Goal: Task Accomplishment & Management: Use online tool/utility

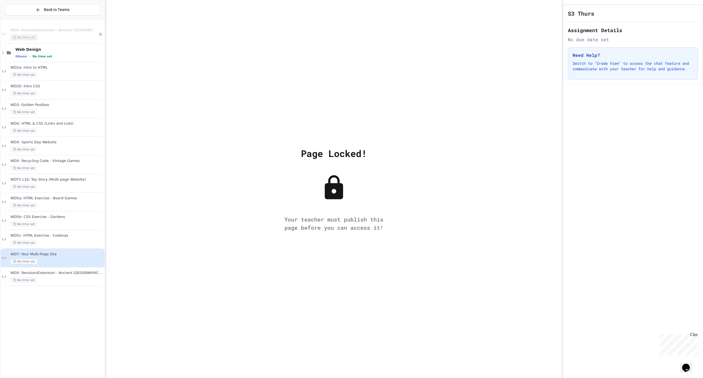
click at [336, 154] on div "Page Locked!" at bounding box center [334, 153] width 66 height 14
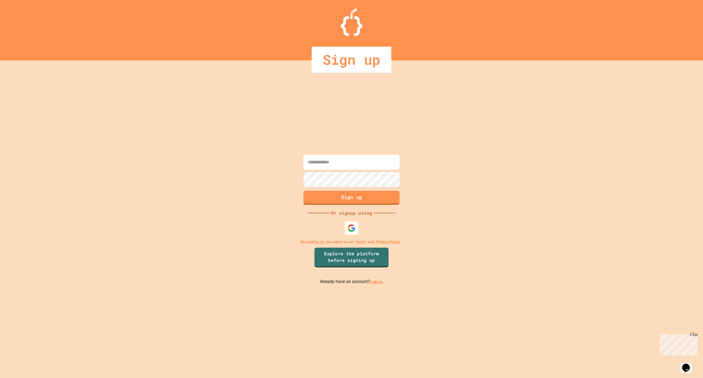
click at [375, 283] on link "Log in." at bounding box center [376, 281] width 13 height 5
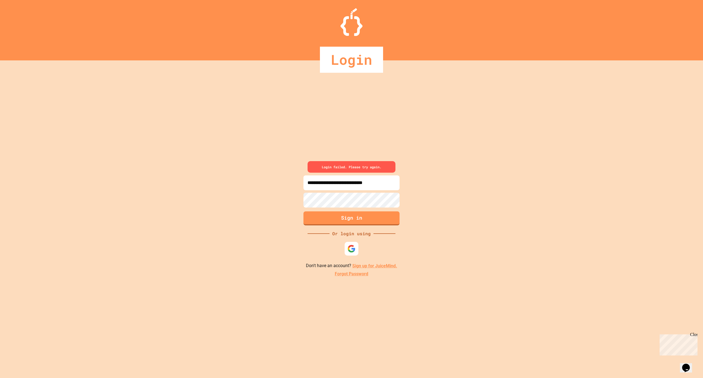
click at [291, 201] on div "**********" at bounding box center [351, 219] width 703 height 318
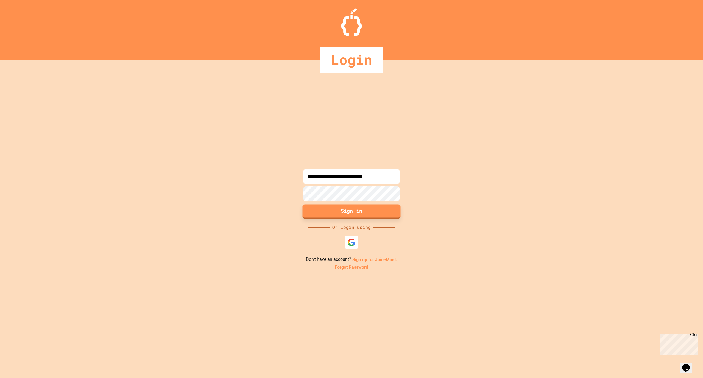
click at [332, 212] on button "Sign in" at bounding box center [352, 211] width 98 height 14
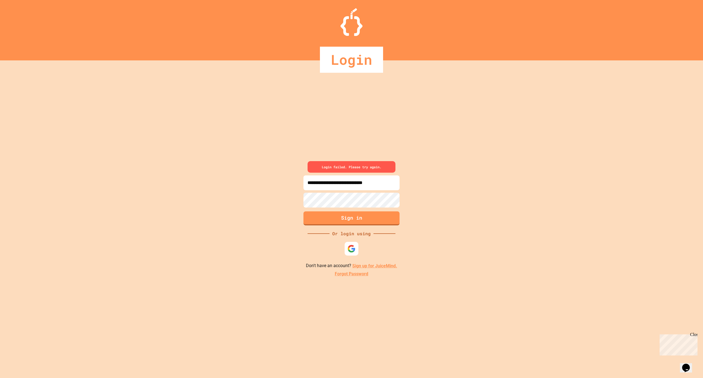
click at [396, 184] on input "**********" at bounding box center [352, 183] width 96 height 15
click at [367, 182] on input "**********" at bounding box center [352, 183] width 96 height 15
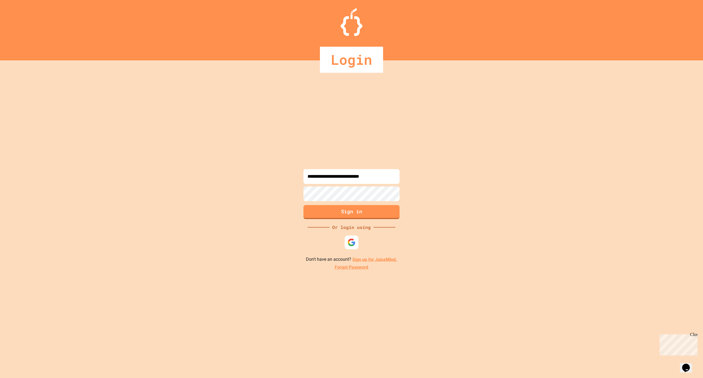
click at [376, 177] on input "**********" at bounding box center [352, 176] width 96 height 15
type input "**********"
click at [369, 209] on button "Sign in" at bounding box center [352, 211] width 98 height 14
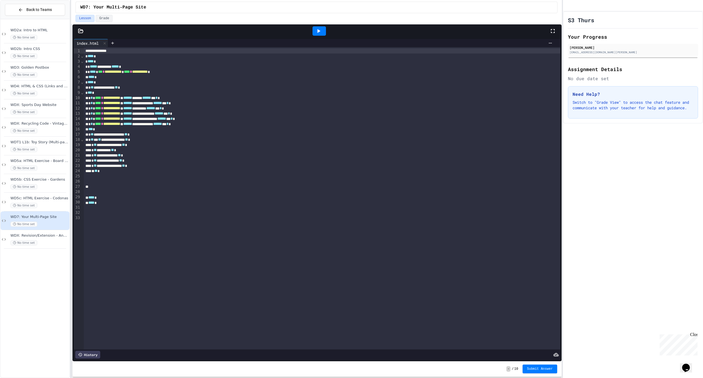
drag, startPoint x: 318, startPoint y: 29, endPoint x: 356, endPoint y: 28, distance: 37.6
click at [318, 29] on icon at bounding box center [318, 31] width 7 height 7
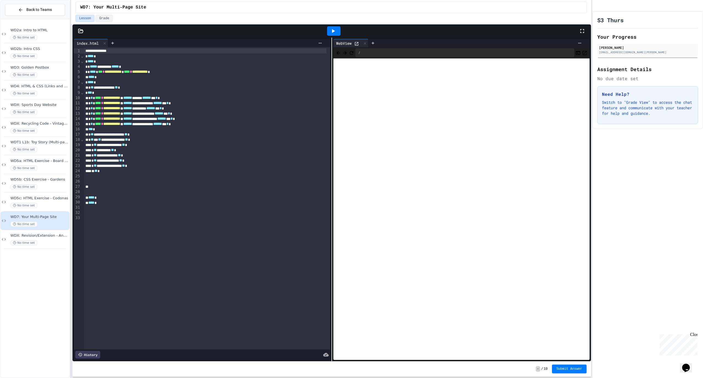
click at [618, 32] on div "**********" at bounding box center [351, 189] width 703 height 378
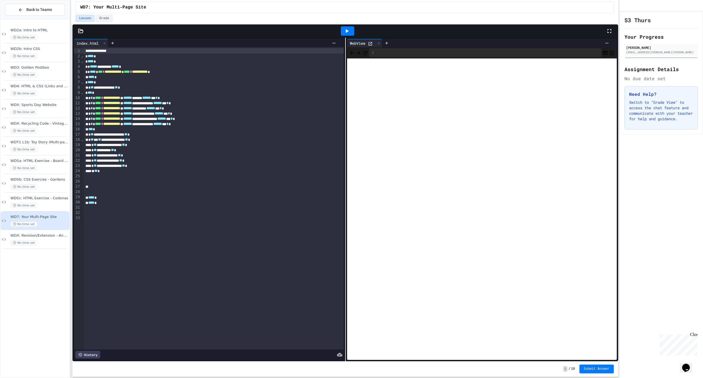
click at [617, 26] on div at bounding box center [612, 31] width 12 height 15
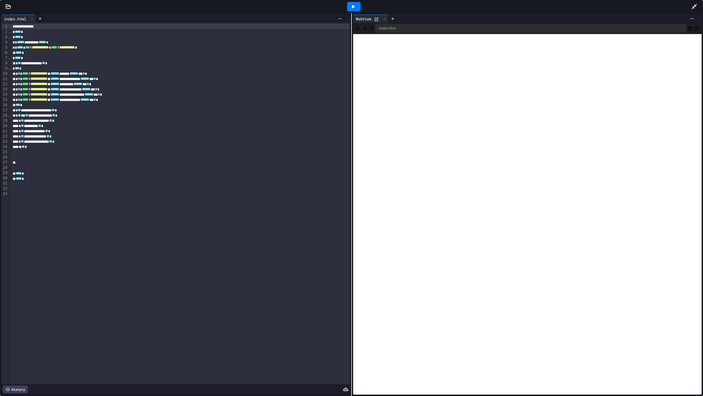
click at [7, 6] on icon at bounding box center [7, 6] width 5 height 5
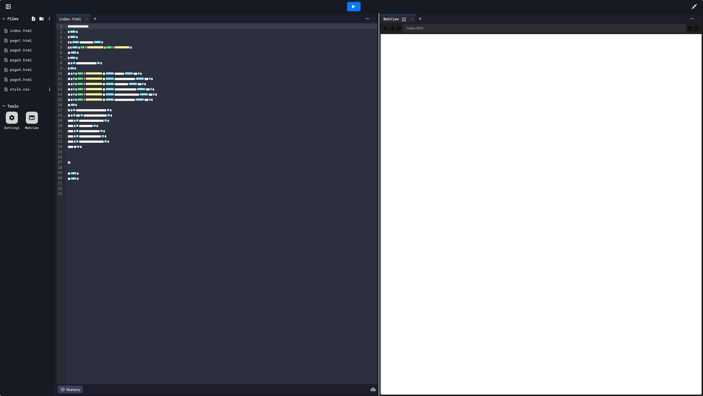
click at [24, 88] on div "style.css" at bounding box center [28, 89] width 37 height 5
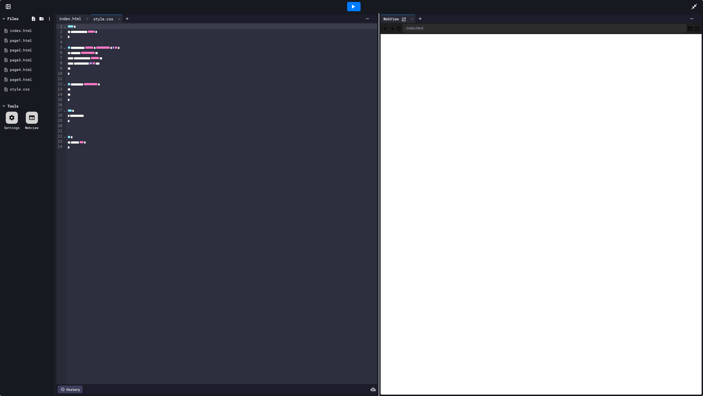
drag, startPoint x: 69, startPoint y: 17, endPoint x: 77, endPoint y: 19, distance: 8.5
click at [69, 17] on div "index.html" at bounding box center [69, 19] width 27 height 6
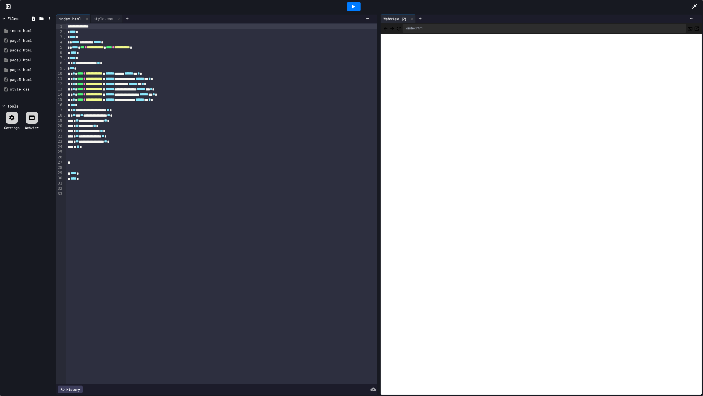
click at [693, 5] on icon at bounding box center [694, 6] width 7 height 7
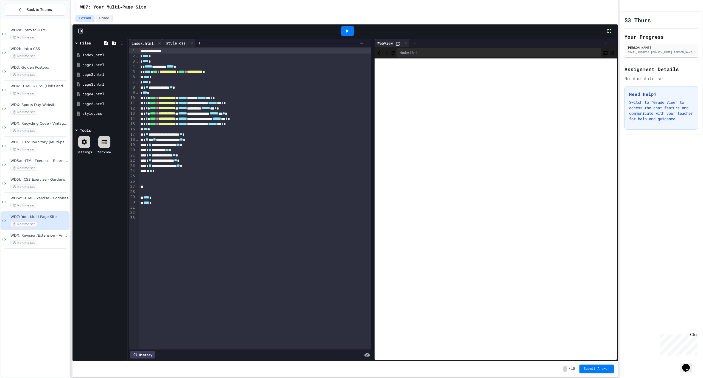
click at [181, 40] on div "style.css" at bounding box center [175, 43] width 25 height 6
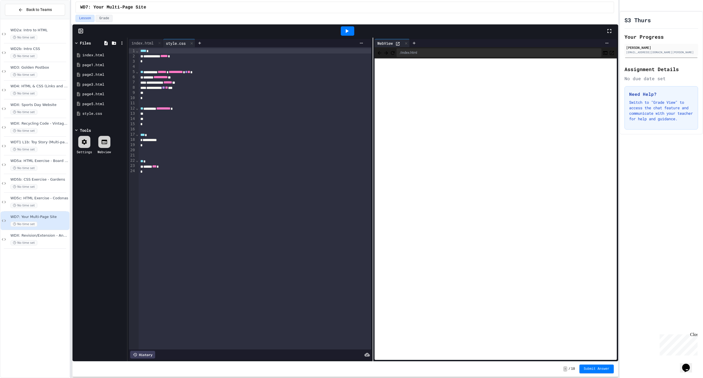
drag, startPoint x: 135, startPoint y: 40, endPoint x: 138, endPoint y: 48, distance: 8.0
click at [135, 40] on div "index.html" at bounding box center [142, 43] width 27 height 6
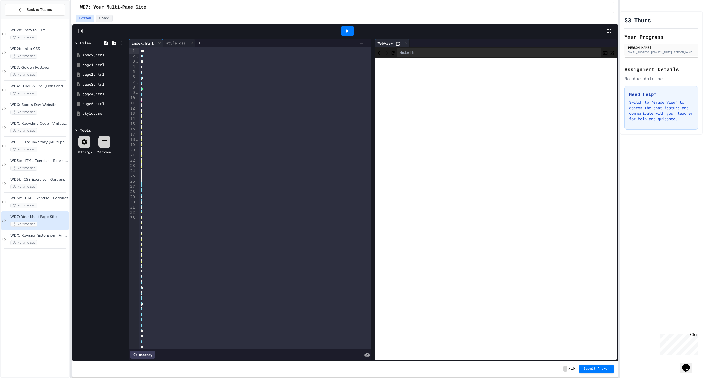
click at [138, 39] on div "index.html" at bounding box center [146, 43] width 34 height 8
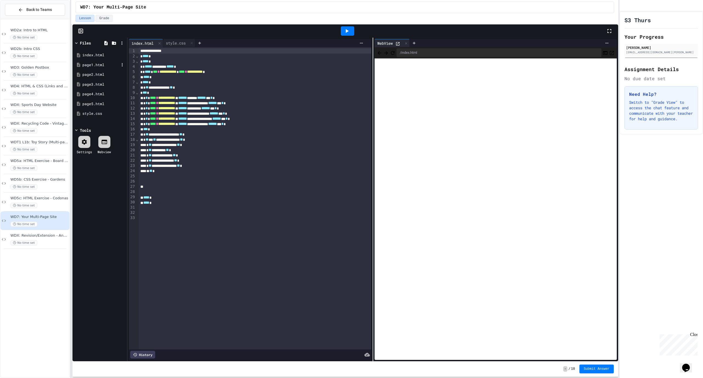
click at [96, 65] on div "page1.html" at bounding box center [100, 64] width 37 height 5
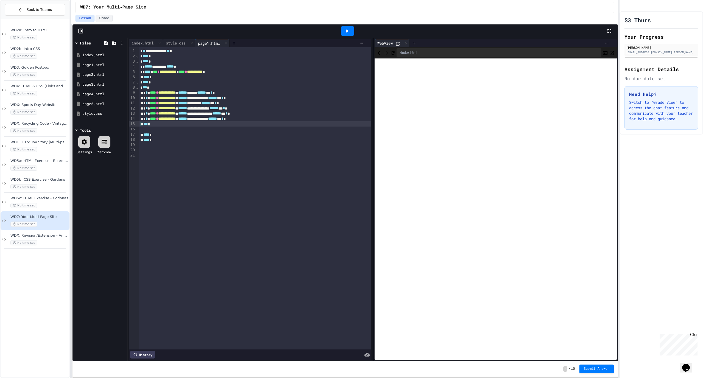
click at [158, 126] on div "** *** *" at bounding box center [255, 123] width 233 height 5
click at [147, 135] on div at bounding box center [255, 134] width 233 height 5
drag, startPoint x: 348, startPoint y: 30, endPoint x: 350, endPoint y: 34, distance: 3.3
click at [348, 30] on icon at bounding box center [347, 31] width 3 height 4
drag, startPoint x: 193, startPoint y: 135, endPoint x: 152, endPoint y: 134, distance: 40.7
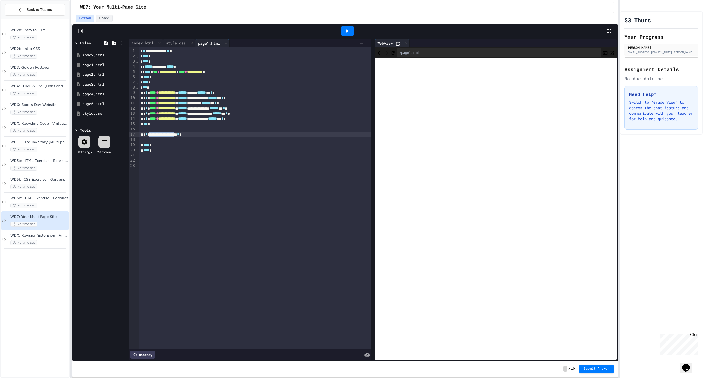
click at [152, 134] on div "**********" at bounding box center [255, 134] width 233 height 5
click at [351, 30] on div at bounding box center [347, 30] width 13 height 9
click at [174, 45] on div "style.css" at bounding box center [175, 43] width 25 height 6
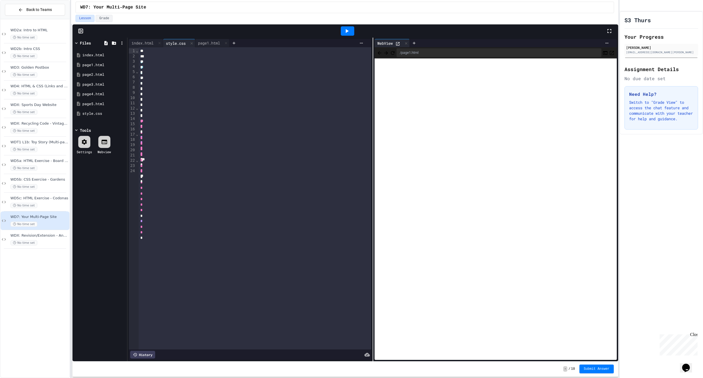
drag, startPoint x: 173, startPoint y: 41, endPoint x: 179, endPoint y: 42, distance: 5.9
click at [173, 41] on div "style.css" at bounding box center [175, 43] width 25 height 6
click at [179, 42] on div "style.css" at bounding box center [175, 43] width 25 height 6
click at [140, 177] on div "**********" at bounding box center [255, 198] width 233 height 303
click at [146, 182] on div "*" at bounding box center [255, 182] width 233 height 5
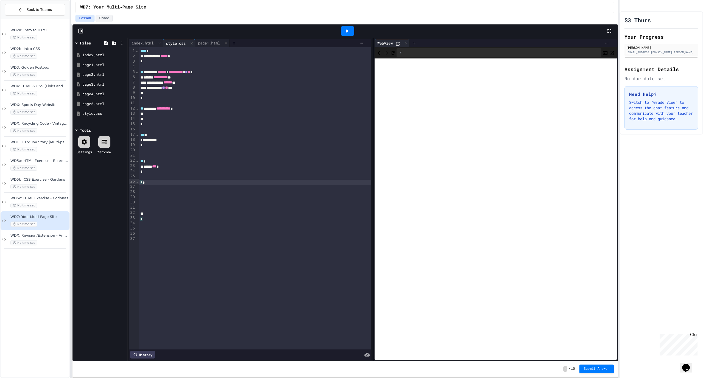
drag, startPoint x: 140, startPoint y: 181, endPoint x: 149, endPoint y: 183, distance: 8.7
click at [140, 181] on div "*" at bounding box center [255, 182] width 233 height 5
drag, startPoint x: 149, startPoint y: 181, endPoint x: 142, endPoint y: 202, distance: 22.4
click at [149, 181] on div "* *" at bounding box center [255, 182] width 233 height 5
click at [348, 31] on icon at bounding box center [347, 31] width 3 height 4
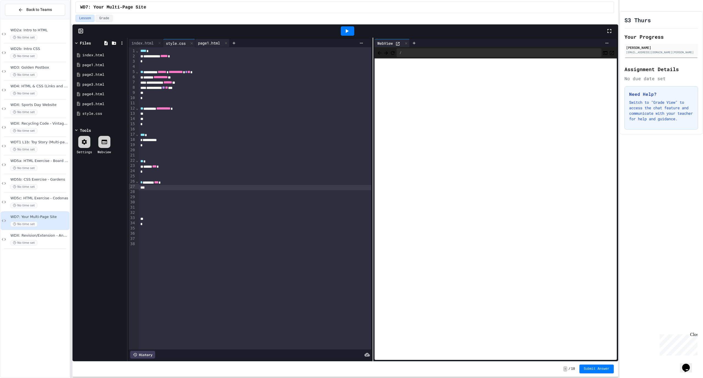
click at [94, 64] on div "page1.html" at bounding box center [103, 64] width 43 height 5
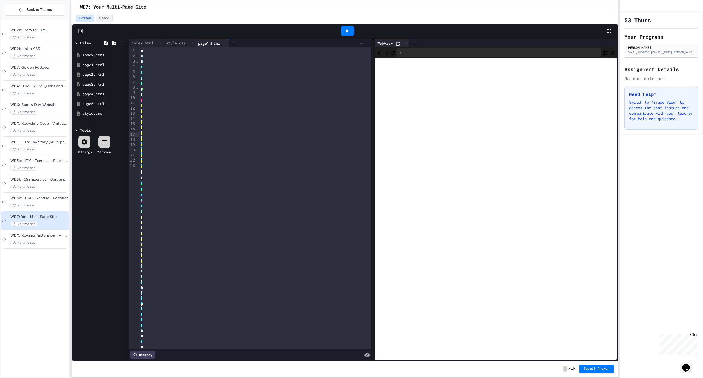
click at [213, 43] on div "page1.html" at bounding box center [208, 43] width 27 height 6
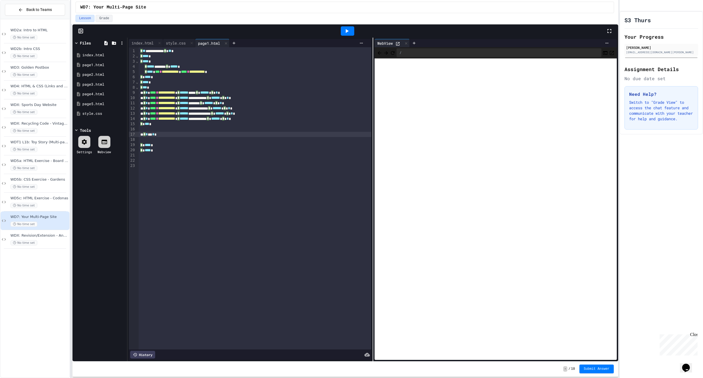
click at [153, 135] on div "* * *** * *" at bounding box center [255, 134] width 233 height 5
click at [209, 135] on div "**********" at bounding box center [255, 134] width 233 height 5
click at [143, 134] on div "**********" at bounding box center [255, 134] width 233 height 5
click at [152, 134] on div "**********" at bounding box center [255, 134] width 233 height 5
drag, startPoint x: 166, startPoint y: 135, endPoint x: 154, endPoint y: 135, distance: 11.8
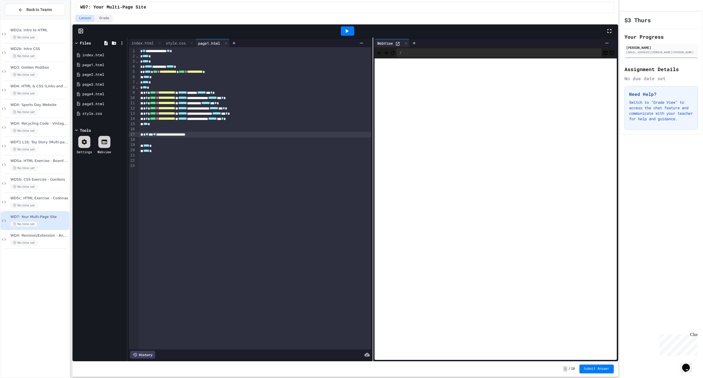
click at [154, 135] on div "**********" at bounding box center [255, 135] width 233 height 6
click at [205, 133] on div "**********" at bounding box center [255, 134] width 233 height 5
click at [345, 31] on icon at bounding box center [347, 31] width 7 height 7
click at [179, 41] on div "style.css" at bounding box center [175, 43] width 25 height 6
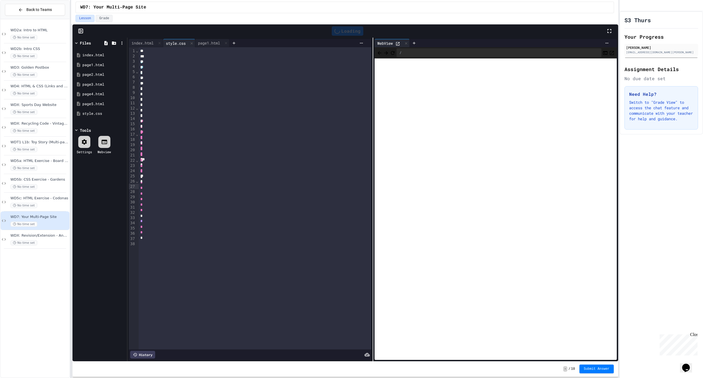
click at [178, 41] on div "style.css" at bounding box center [175, 43] width 25 height 6
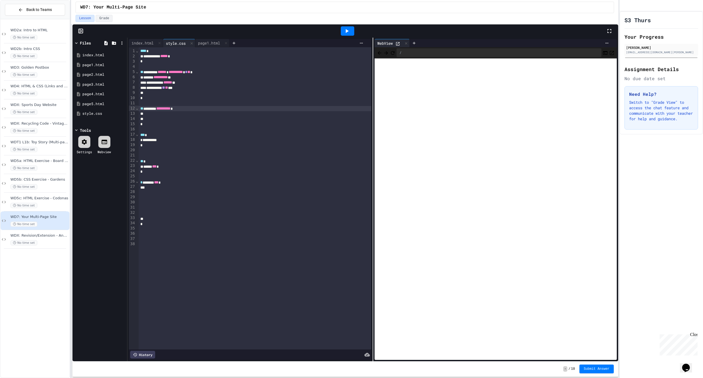
drag, startPoint x: 189, startPoint y: 109, endPoint x: 188, endPoint y: 115, distance: 5.8
click at [189, 109] on div "**********" at bounding box center [255, 108] width 233 height 5
click at [114, 43] on icon at bounding box center [114, 42] width 4 height 3
click at [123, 41] on icon at bounding box center [122, 43] width 5 height 5
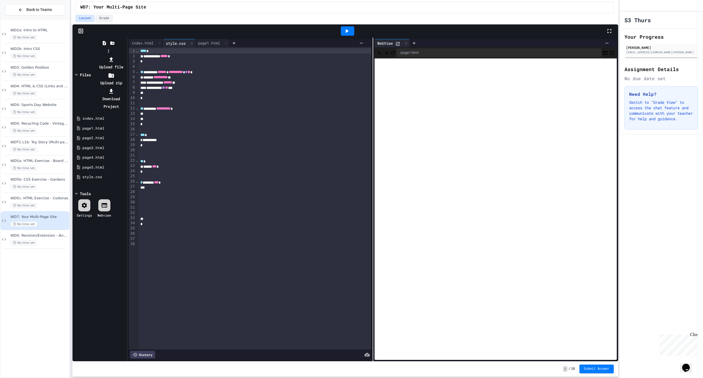
click at [91, 56] on div at bounding box center [108, 56] width 35 height 0
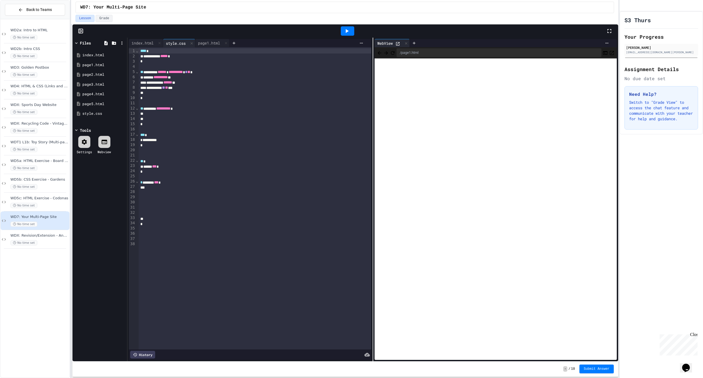
click at [87, 139] on icon at bounding box center [84, 142] width 7 height 7
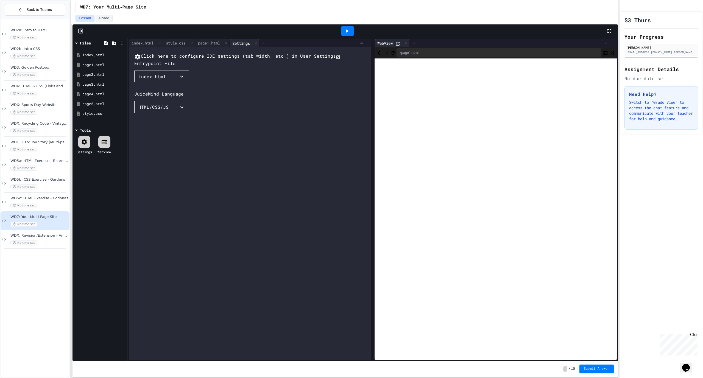
click at [107, 142] on icon at bounding box center [104, 142] width 5 height 4
click at [123, 44] on icon at bounding box center [122, 43] width 5 height 5
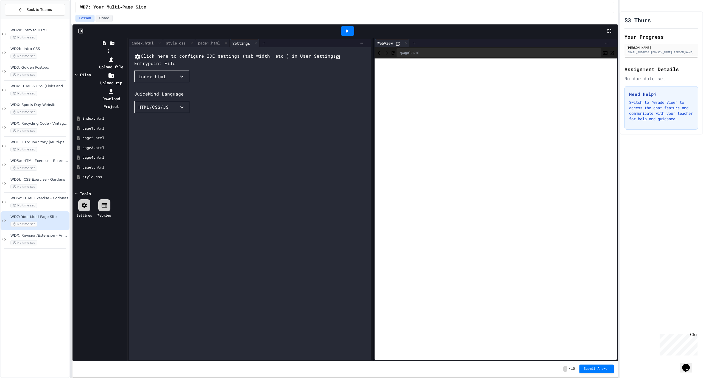
click at [122, 71] on li "Upload zip" at bounding box center [110, 78] width 29 height 15
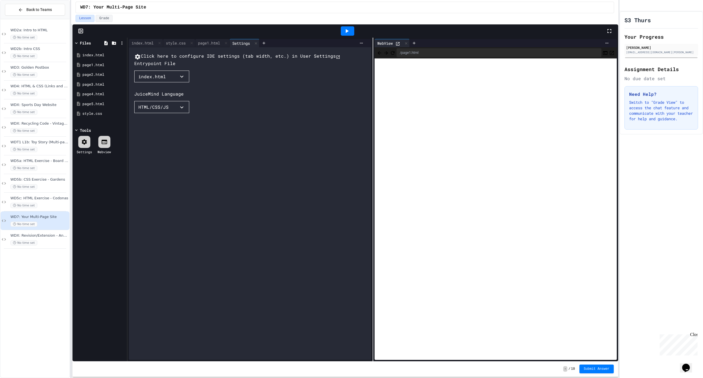
click at [122, 43] on icon at bounding box center [121, 42] width 1 height 3
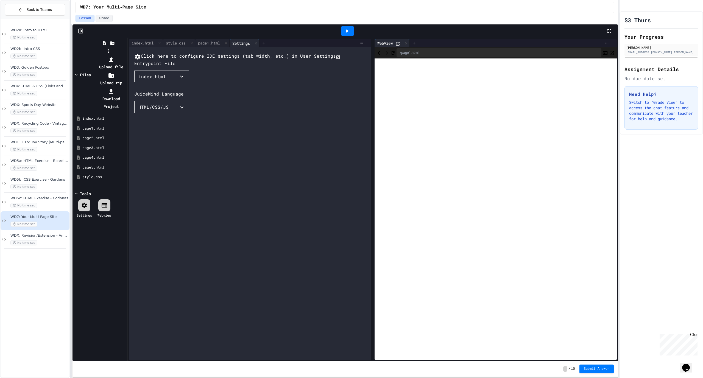
click at [113, 57] on icon at bounding box center [111, 59] width 4 height 5
click at [112, 56] on div at bounding box center [108, 56] width 35 height 0
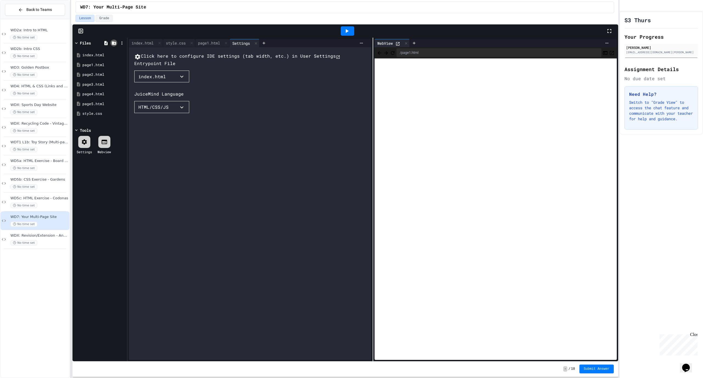
click at [115, 42] on icon at bounding box center [114, 43] width 5 height 5
click at [45, 32] on span "WD2a: Intro to HTML" at bounding box center [39, 30] width 58 height 5
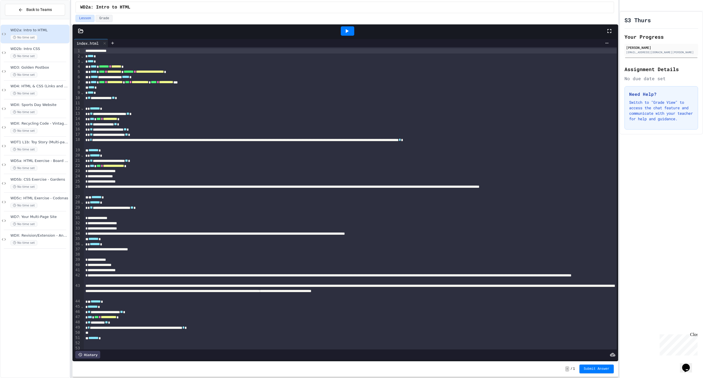
click at [347, 33] on icon at bounding box center [347, 31] width 7 height 7
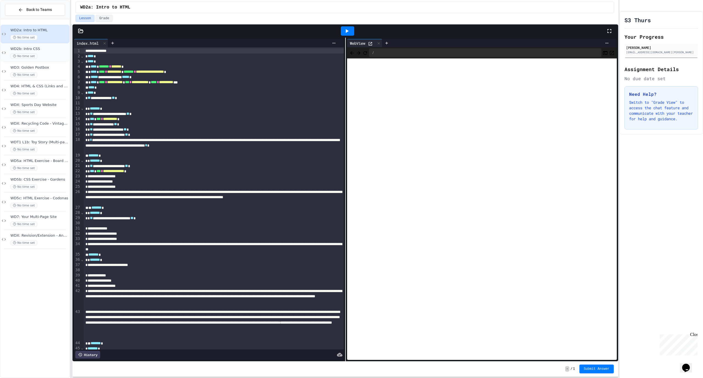
click at [47, 48] on span "WD2b: Intro CSS" at bounding box center [39, 49] width 58 height 5
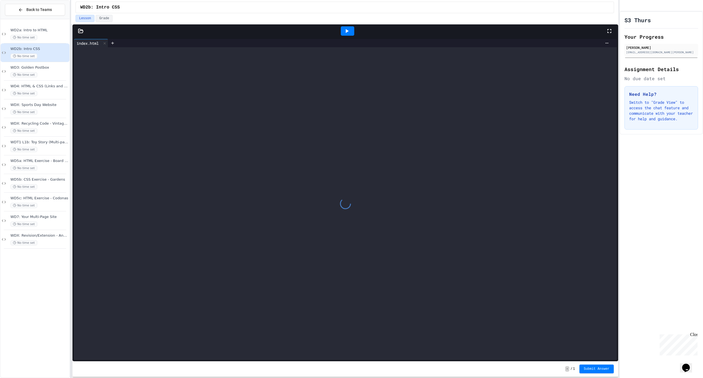
click at [347, 35] on div at bounding box center [347, 30] width 13 height 9
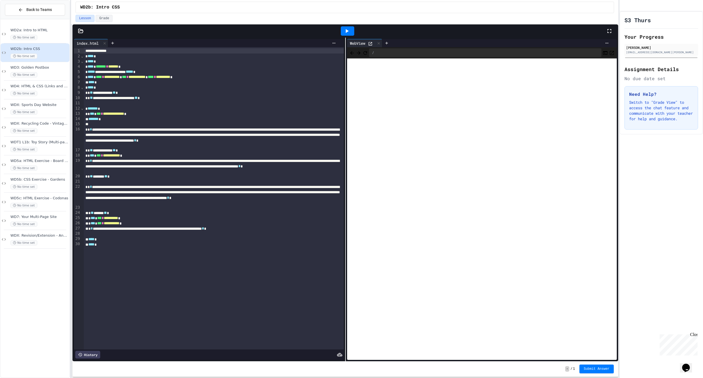
scroll to position [0, 0]
click at [82, 30] on icon at bounding box center [80, 30] width 5 height 5
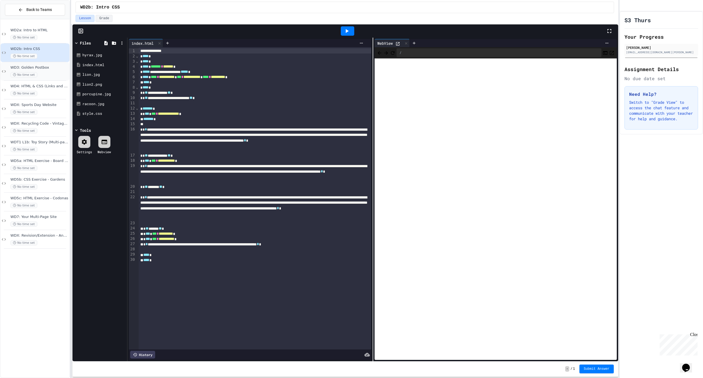
click at [54, 69] on span "WD3: Golden Postbox" at bounding box center [39, 67] width 58 height 5
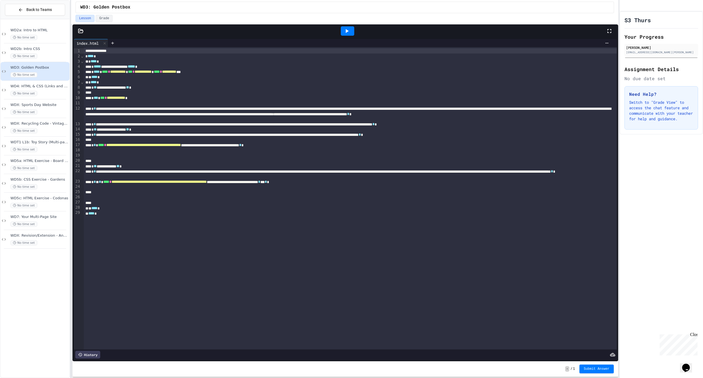
click at [348, 29] on icon at bounding box center [347, 31] width 7 height 7
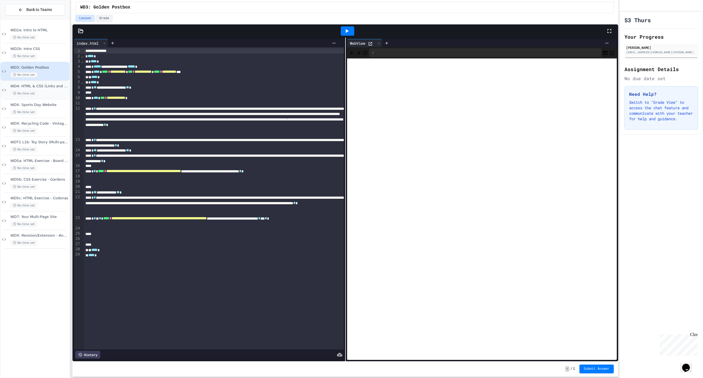
click at [53, 87] on span "WD4: HTML & CSS (Links and Lists)" at bounding box center [39, 86] width 58 height 5
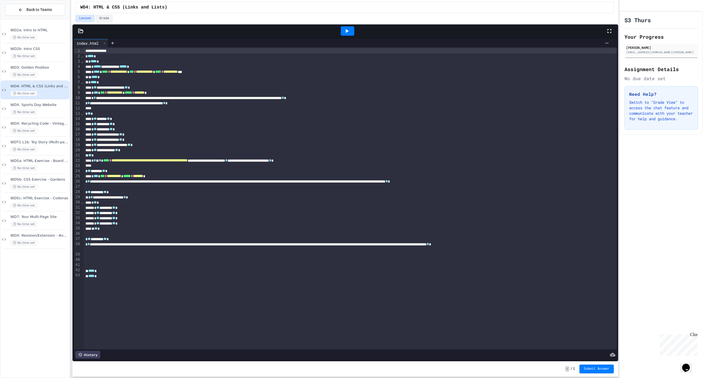
click at [351, 30] on div at bounding box center [347, 30] width 13 height 9
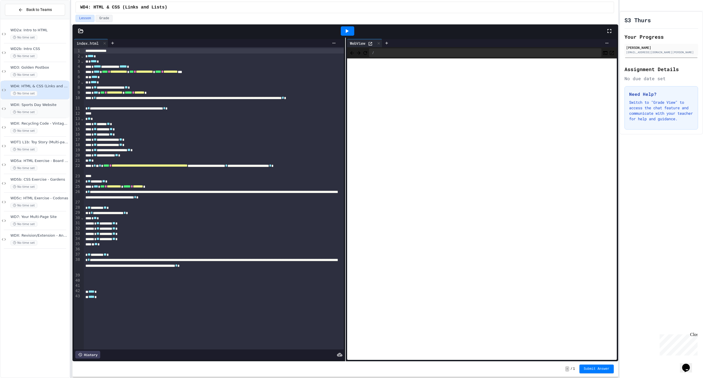
click at [38, 109] on div "WDX: Sports Day Website No time set" at bounding box center [39, 109] width 58 height 12
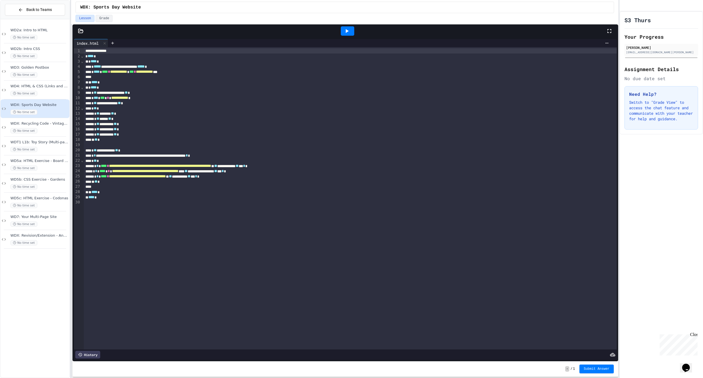
click at [348, 29] on icon at bounding box center [347, 31] width 7 height 7
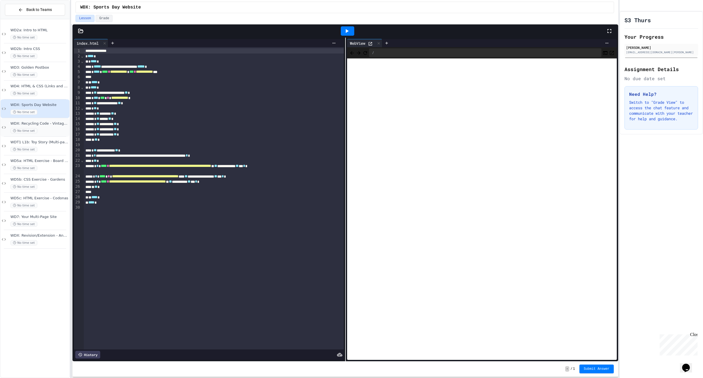
scroll to position [0, 0]
click at [40, 125] on span "WDX: Recycling Code - Vintage Games" at bounding box center [39, 123] width 58 height 5
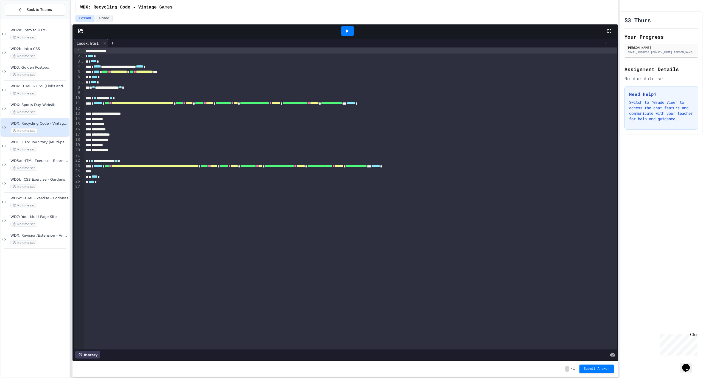
click at [344, 31] on icon at bounding box center [347, 31] width 7 height 7
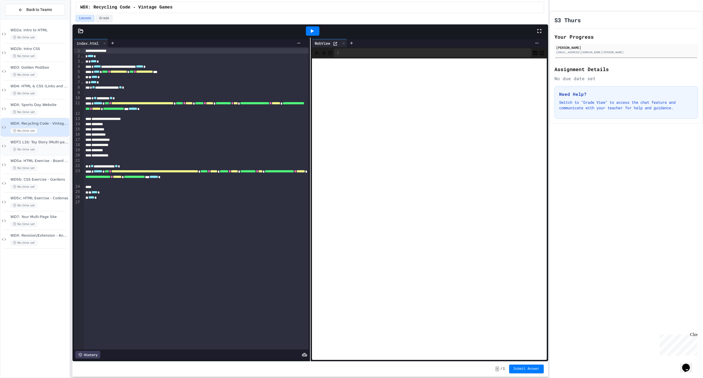
click at [46, 146] on div "WDT1 L1b: Toy Story (Multi-page Website) No time set" at bounding box center [39, 146] width 58 height 12
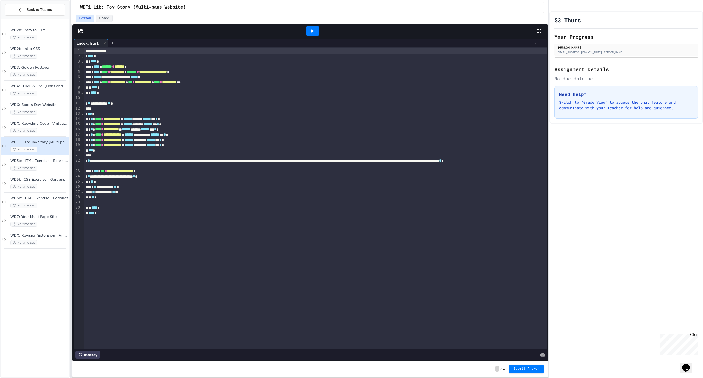
drag, startPoint x: 315, startPoint y: 30, endPoint x: 321, endPoint y: 34, distance: 7.6
click at [315, 30] on icon at bounding box center [312, 31] width 7 height 7
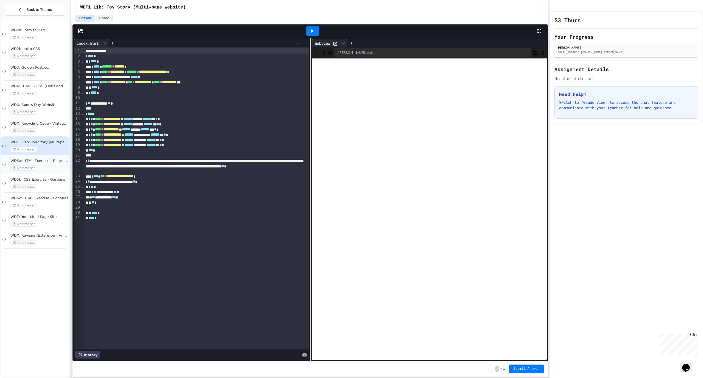
click at [50, 166] on div "No time set" at bounding box center [39, 168] width 58 height 5
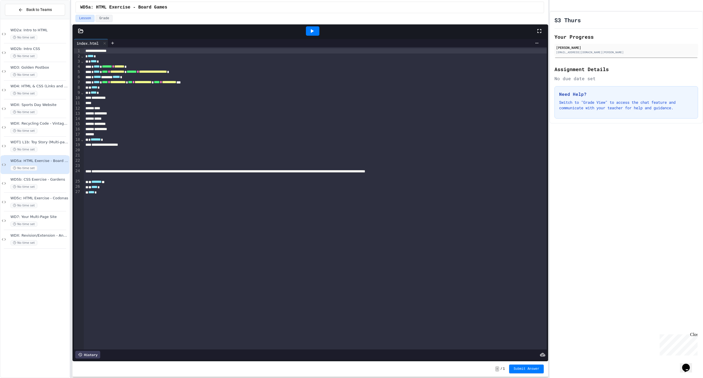
click at [314, 32] on icon at bounding box center [312, 31] width 7 height 7
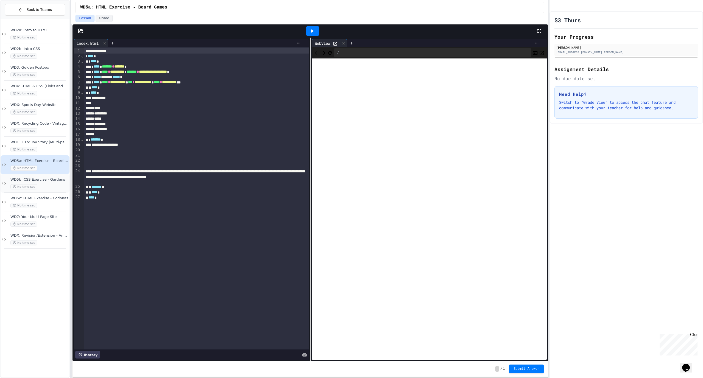
click at [60, 177] on div "WD5b: CSS Exercise - Gardens No time set" at bounding box center [35, 183] width 69 height 19
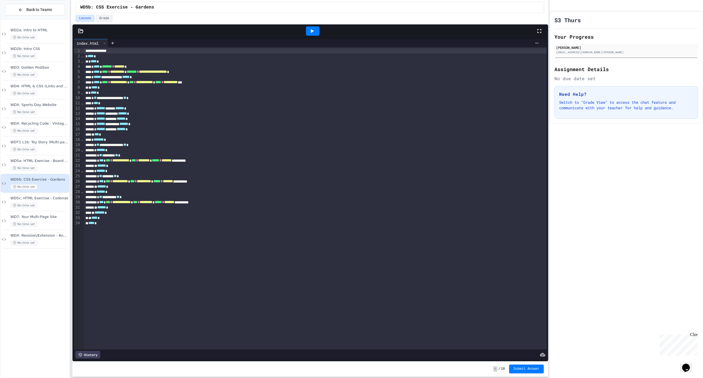
scroll to position [0, 0]
click at [311, 32] on icon at bounding box center [312, 31] width 7 height 7
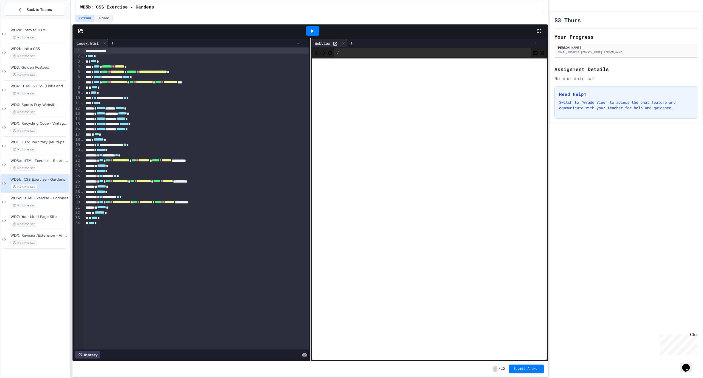
scroll to position [0, 0]
click at [48, 196] on span "WD5c: HTML Exercise - Codonas" at bounding box center [39, 198] width 58 height 5
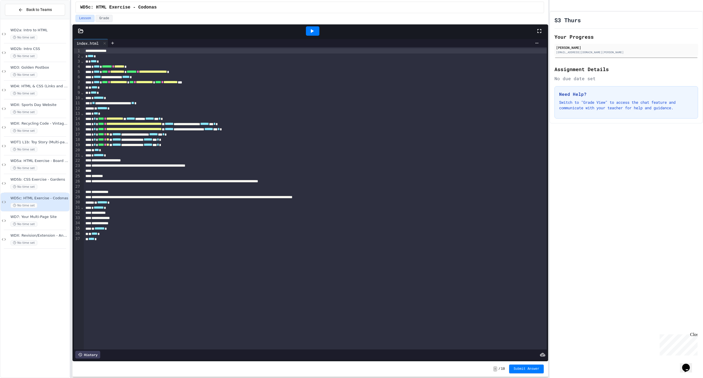
drag, startPoint x: 312, startPoint y: 32, endPoint x: 306, endPoint y: 32, distance: 6.6
click at [312, 32] on icon at bounding box center [312, 31] width 7 height 7
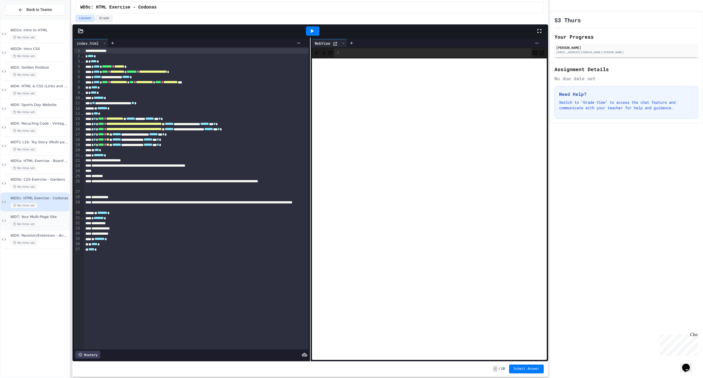
click at [54, 218] on span "WD7: Your Multi-Page Site" at bounding box center [39, 217] width 58 height 5
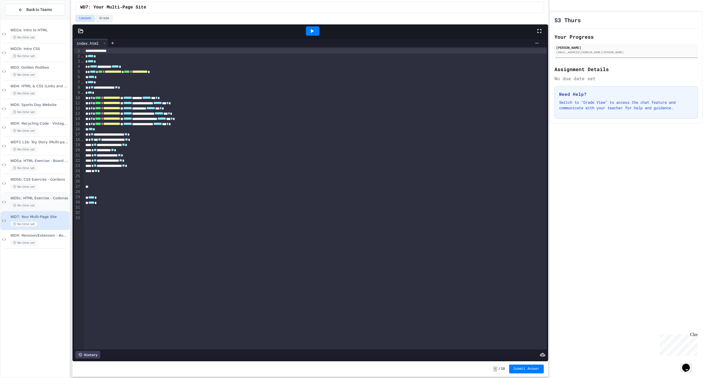
click at [57, 204] on div "No time set" at bounding box center [39, 205] width 58 height 5
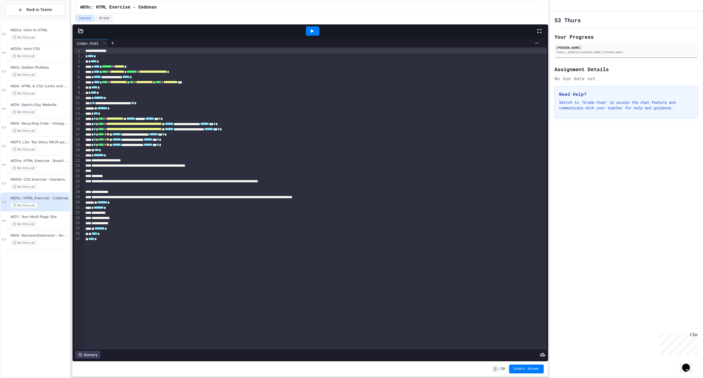
drag, startPoint x: 314, startPoint y: 28, endPoint x: 314, endPoint y: 32, distance: 4.1
click at [314, 29] on icon at bounding box center [312, 31] width 7 height 7
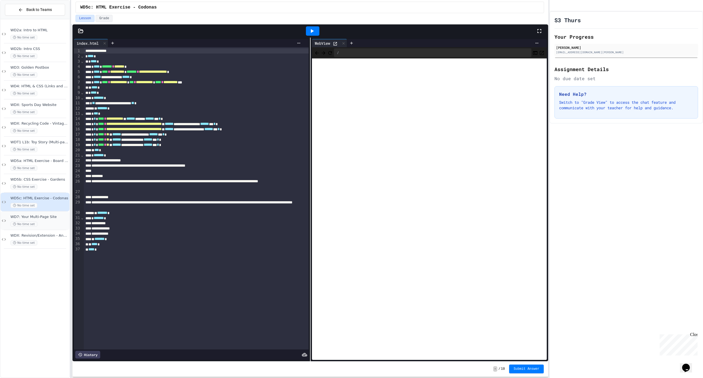
click at [54, 223] on div "No time set" at bounding box center [39, 224] width 58 height 5
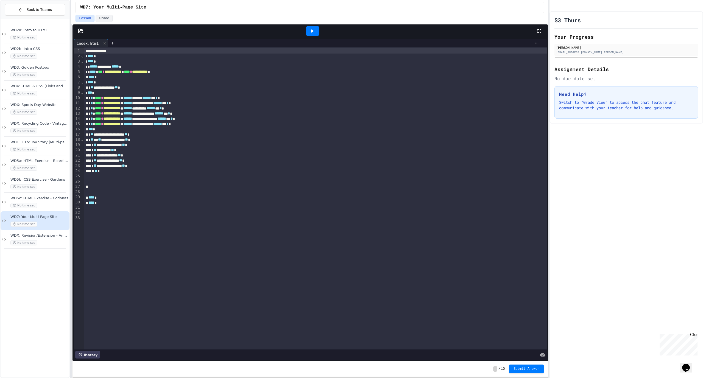
click at [316, 30] on div at bounding box center [312, 30] width 13 height 9
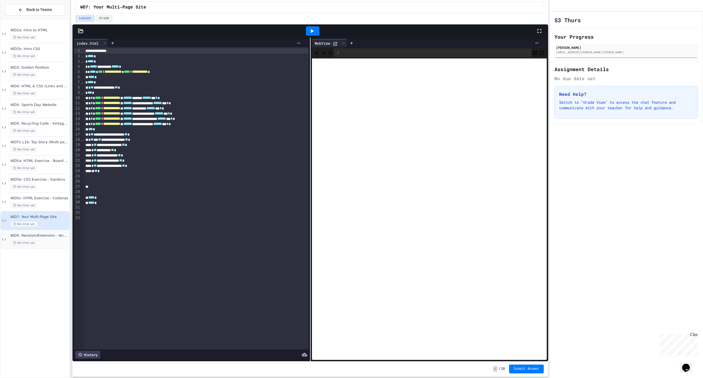
click at [53, 238] on div "WDX: Revision/Extension - Ancient Egypt No time set" at bounding box center [39, 240] width 58 height 12
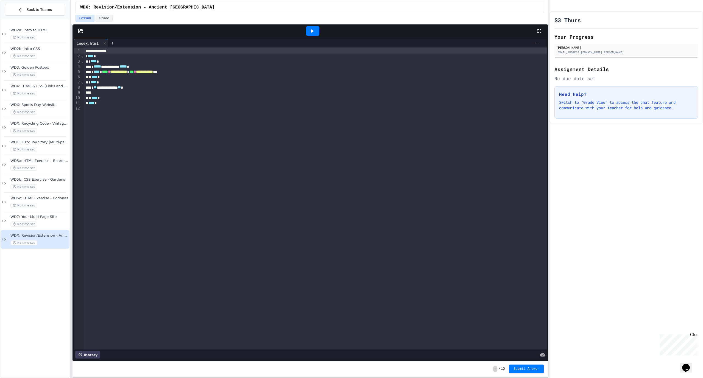
click at [312, 30] on icon at bounding box center [312, 31] width 3 height 4
